Goal: Task Accomplishment & Management: Manage account settings

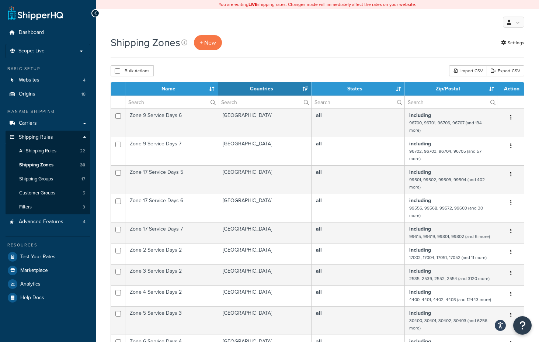
select select "15"
click at [37, 148] on span "All Shipping Rules" at bounding box center [37, 151] width 37 height 6
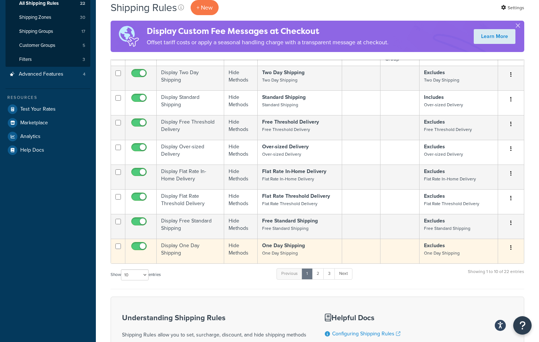
scroll to position [152, 0]
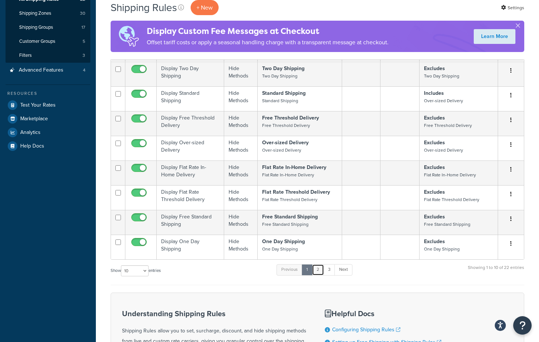
click at [319, 275] on link "2" at bounding box center [318, 269] width 12 height 11
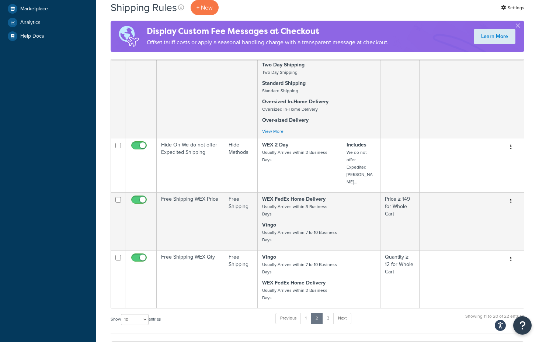
scroll to position [274, 0]
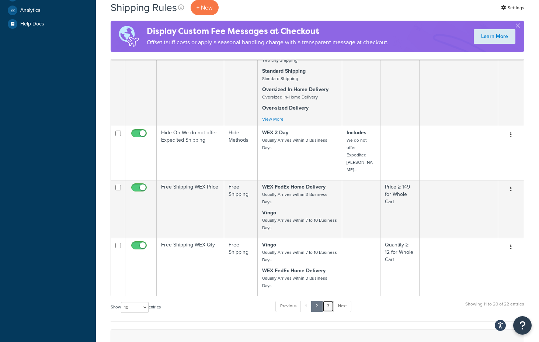
click at [328, 300] on link "3" at bounding box center [328, 305] width 12 height 11
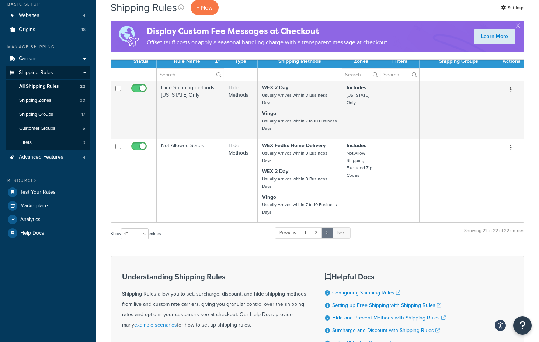
scroll to position [42, 0]
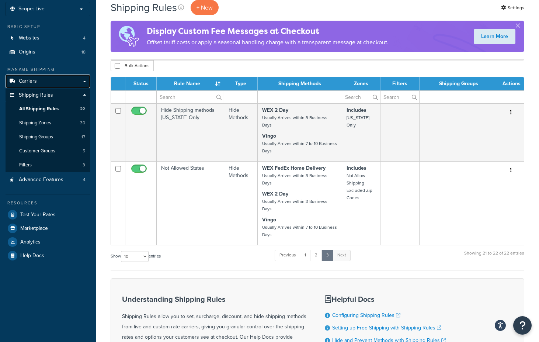
click at [36, 81] on span "Carriers" at bounding box center [28, 81] width 18 height 6
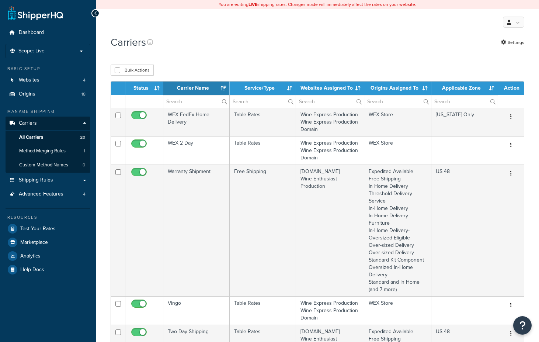
select select "15"
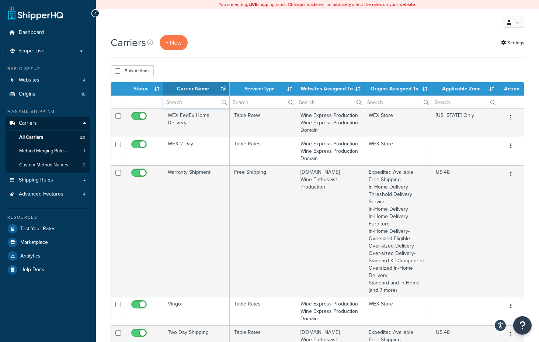
click at [207, 101] on input "text" at bounding box center [196, 102] width 66 height 13
type input "wex"
click at [305, 103] on input "text" at bounding box center [330, 102] width 68 height 13
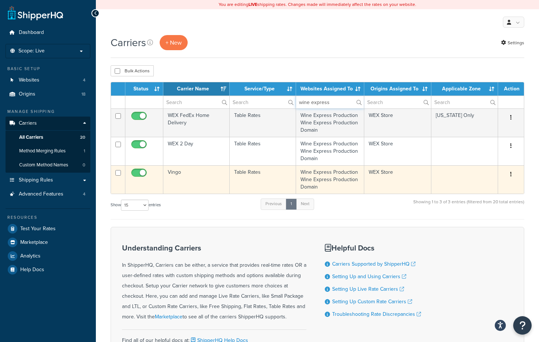
type input "wine express"
click at [510, 177] on button "button" at bounding box center [511, 174] width 10 height 12
click at [423, 171] on td "WEX Store" at bounding box center [397, 179] width 67 height 28
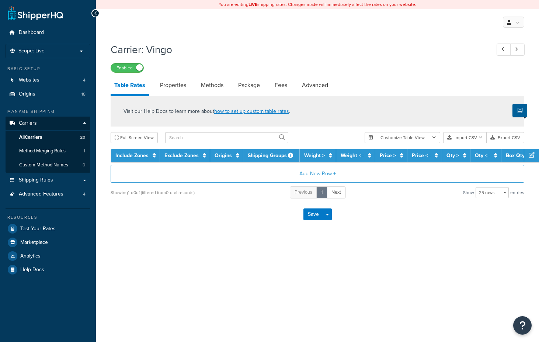
select select "25"
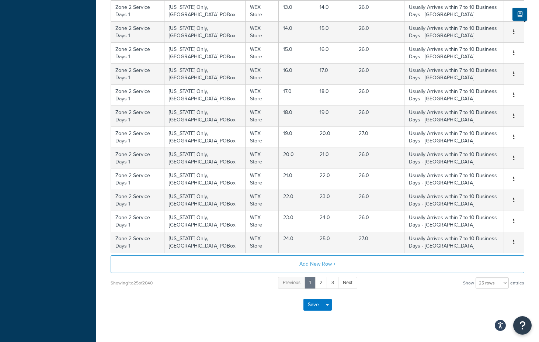
scroll to position [451, 0]
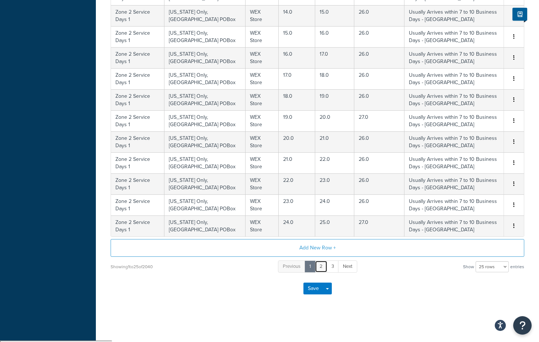
click at [321, 268] on link "2" at bounding box center [321, 266] width 13 height 12
click at [330, 268] on link "3" at bounding box center [327, 266] width 12 height 12
click at [332, 261] on div "Previous 1 2 3 4 5 Next" at bounding box center [318, 267] width 102 height 14
click at [332, 270] on link "4" at bounding box center [333, 266] width 12 height 12
click at [342, 268] on link "6" at bounding box center [345, 266] width 13 height 12
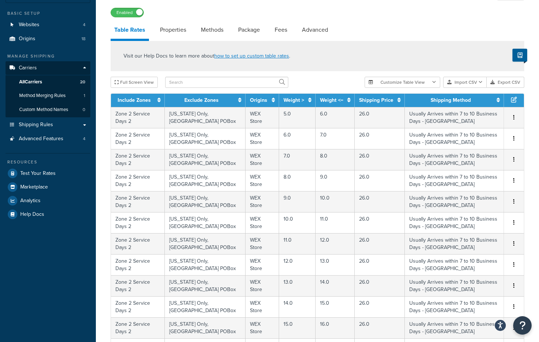
scroll to position [7, 0]
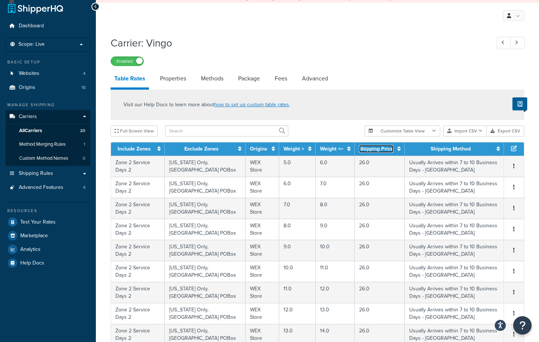
click at [359, 152] on link "Shipping Price" at bounding box center [376, 149] width 34 height 8
click at [359, 151] on link "Shipping Price" at bounding box center [376, 149] width 34 height 8
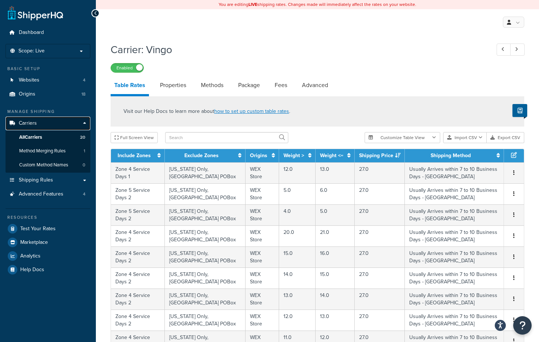
click at [40, 130] on li "Carriers Carriers All Carriers 20 Method Merging Rules 1 Custom Method Names 0" at bounding box center [48, 145] width 85 height 56
click at [38, 136] on span "All Carriers" at bounding box center [30, 137] width 23 height 6
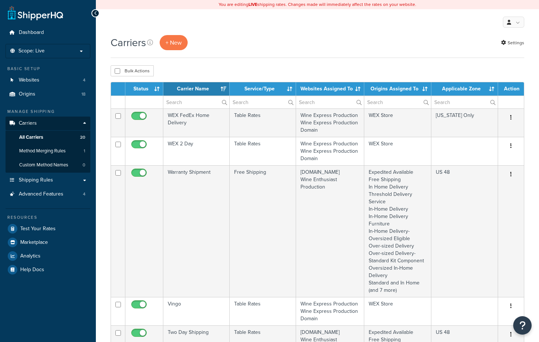
select select "15"
click at [269, 102] on input "text" at bounding box center [263, 102] width 66 height 13
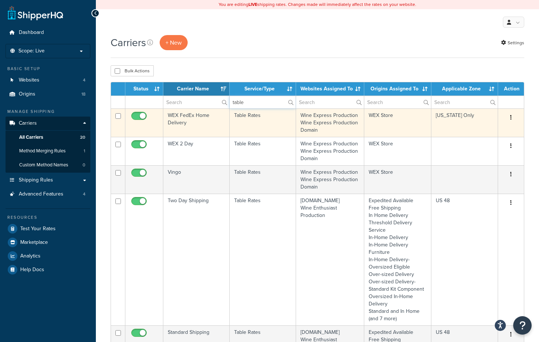
type input "table"
click at [476, 126] on td "New York Only" at bounding box center [464, 122] width 67 height 28
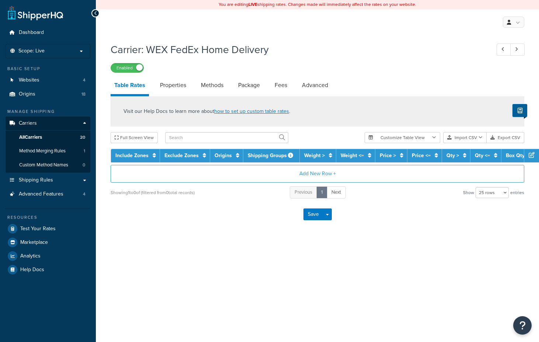
select select "25"
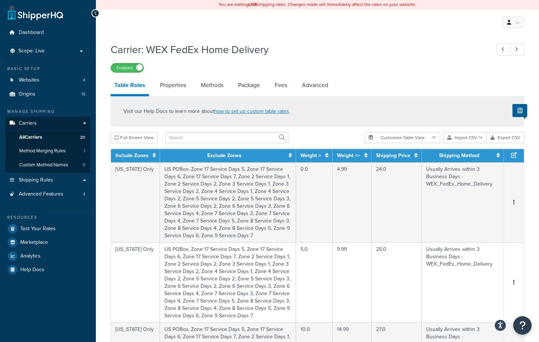
click at [415, 161] on th "Shipping Price" at bounding box center [397, 155] width 50 height 13
click at [417, 158] on icon at bounding box center [415, 155] width 3 height 5
click at [417, 157] on icon at bounding box center [415, 155] width 6 height 5
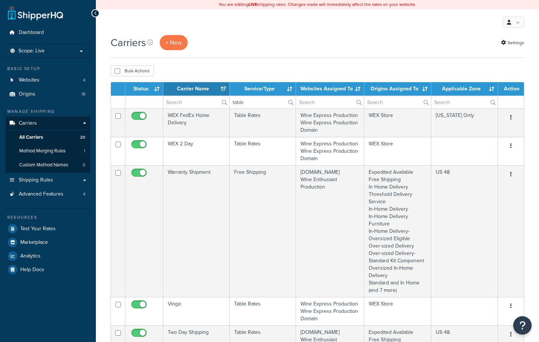
select select "15"
click at [276, 101] on input "table" at bounding box center [263, 102] width 66 height 13
click at [293, 101] on label "table" at bounding box center [263, 102] width 66 height 13
click at [293, 101] on input "table" at bounding box center [263, 102] width 66 height 13
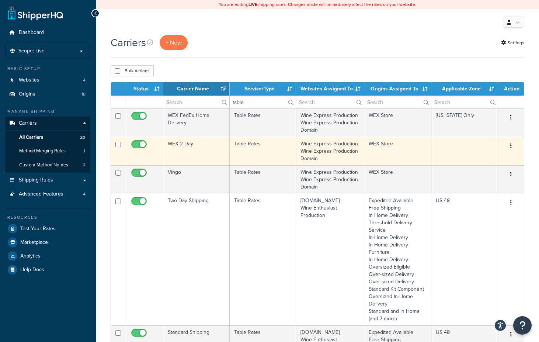
click at [445, 150] on td at bounding box center [464, 151] width 67 height 28
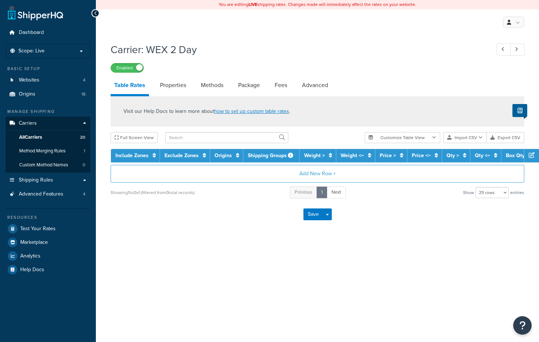
select select "25"
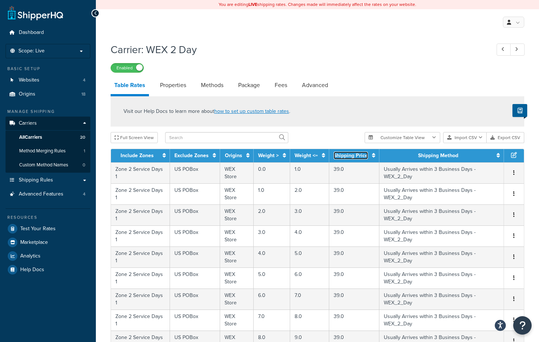
click at [372, 154] on icon at bounding box center [373, 155] width 3 height 5
click at [372, 154] on icon at bounding box center [374, 155] width 6 height 5
click at [34, 182] on span "Shipping Rules" at bounding box center [36, 180] width 34 height 6
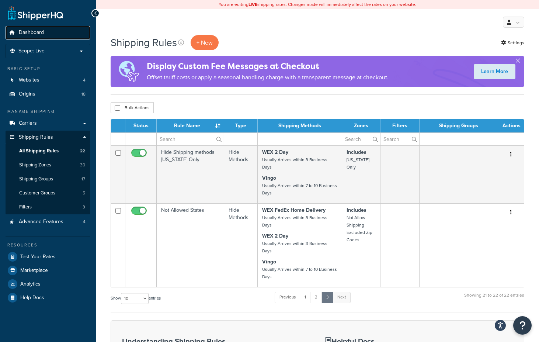
click at [50, 33] on link "Dashboard" at bounding box center [48, 33] width 85 height 14
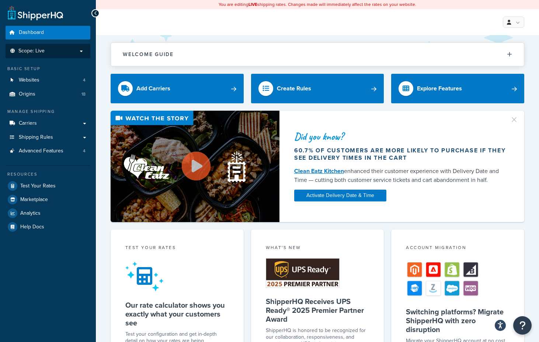
click at [49, 48] on p "Scope: Live" at bounding box center [48, 51] width 78 height 6
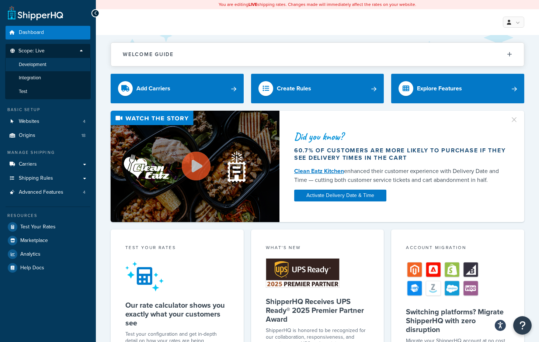
click at [31, 68] on li "Development" at bounding box center [48, 65] width 86 height 14
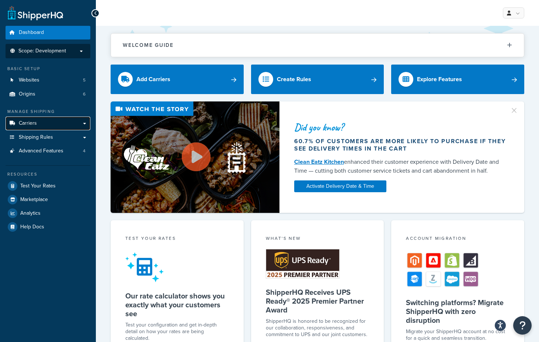
click at [39, 122] on link "Carriers" at bounding box center [48, 124] width 85 height 14
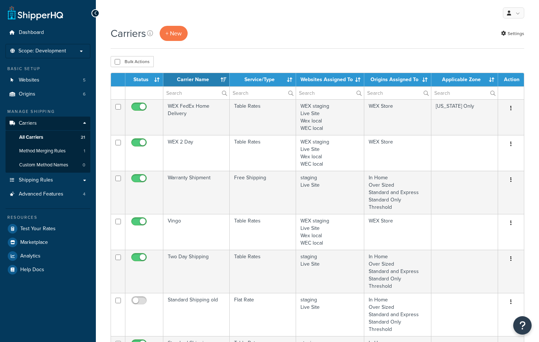
select select "15"
click at [256, 95] on input "text" at bounding box center [263, 93] width 66 height 13
click at [259, 89] on input "text" at bounding box center [263, 93] width 66 height 13
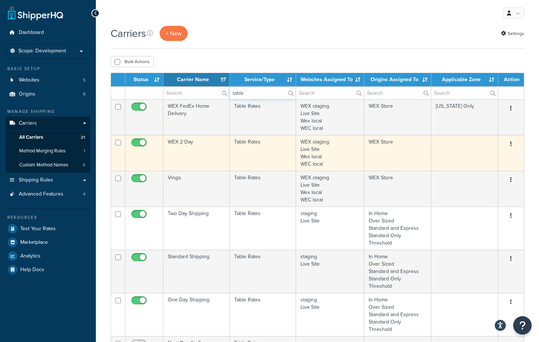
type input "table"
click at [458, 155] on td at bounding box center [464, 153] width 67 height 36
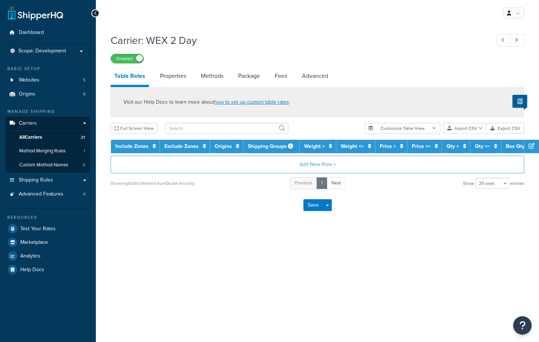
select select "25"
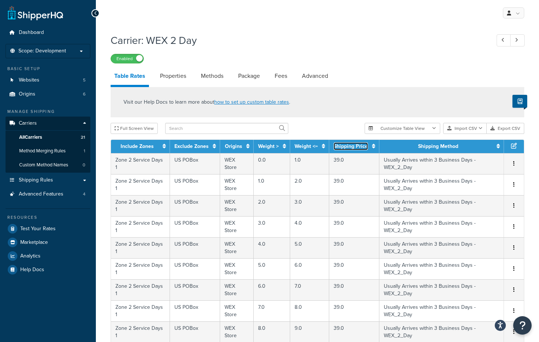
click at [372, 147] on icon at bounding box center [373, 145] width 3 height 5
click at [372, 146] on icon at bounding box center [374, 145] width 6 height 5
